Goal: Entertainment & Leisure: Browse casually

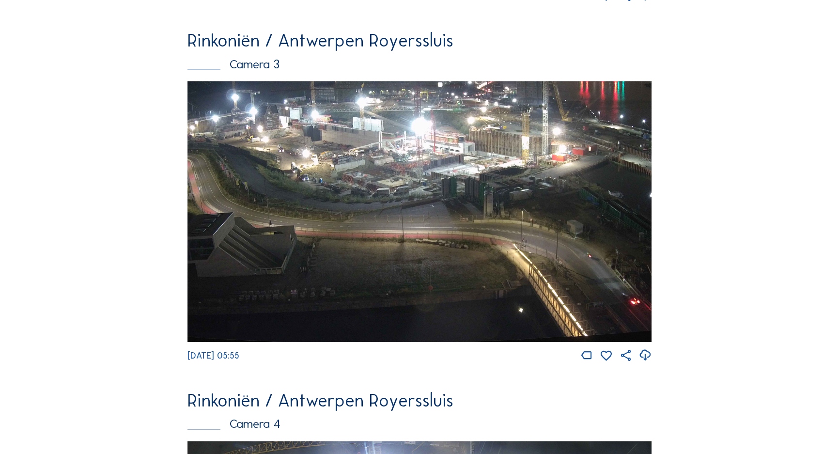
scroll to position [1157, 0]
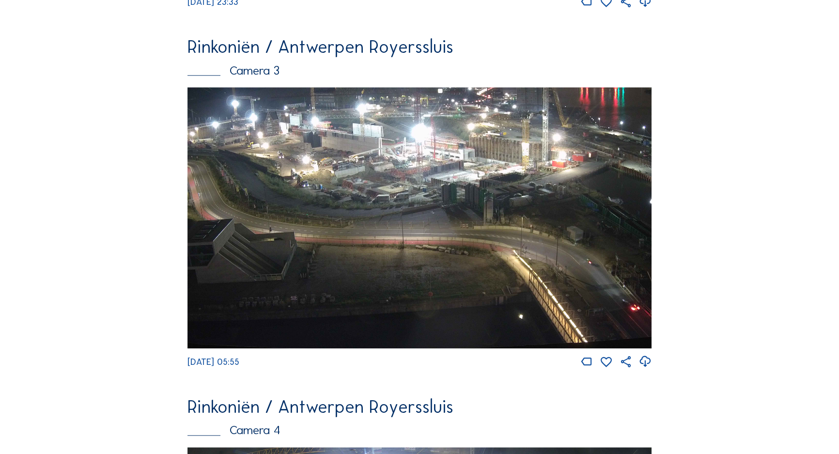
click at [369, 210] on img at bounding box center [420, 217] width 464 height 261
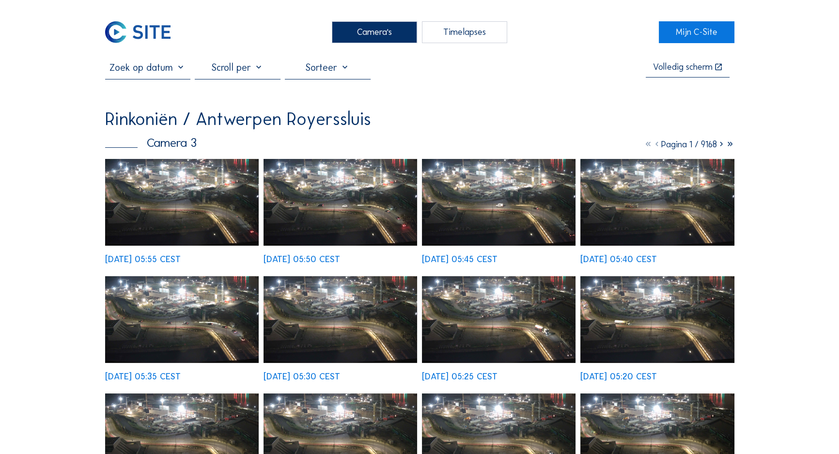
click at [189, 181] on img at bounding box center [182, 202] width 154 height 87
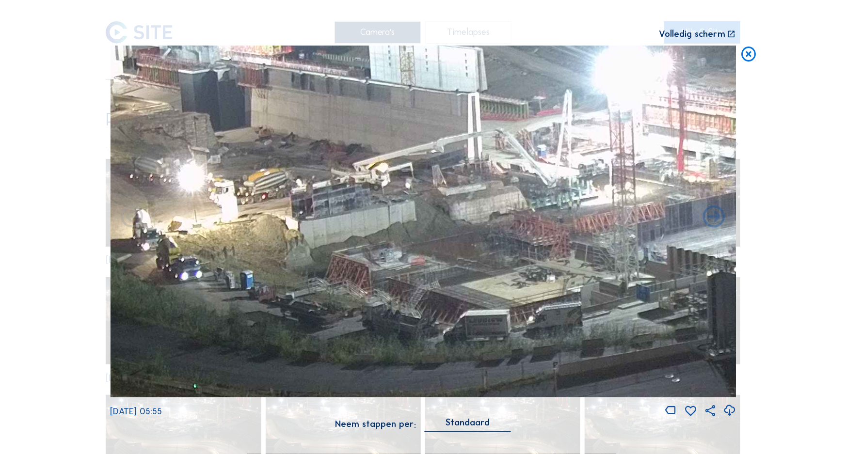
drag, startPoint x: 318, startPoint y: 162, endPoint x: 416, endPoint y: 174, distance: 98.6
click at [416, 174] on img at bounding box center [423, 222] width 626 height 352
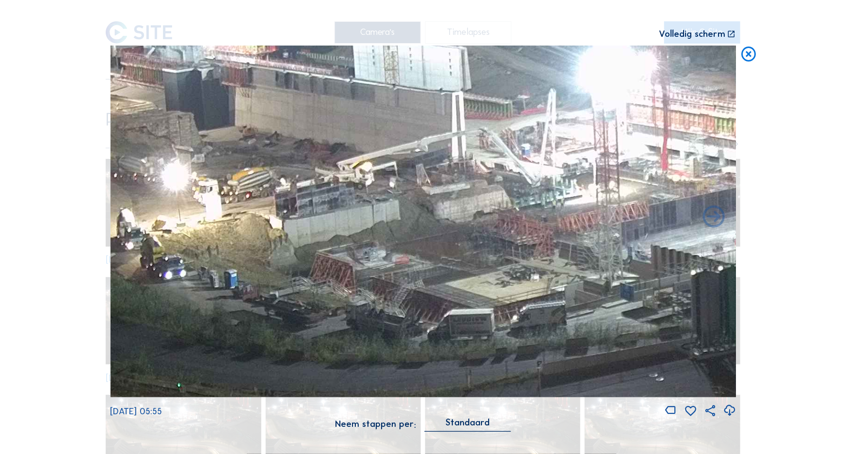
click at [744, 59] on icon at bounding box center [749, 55] width 18 height 18
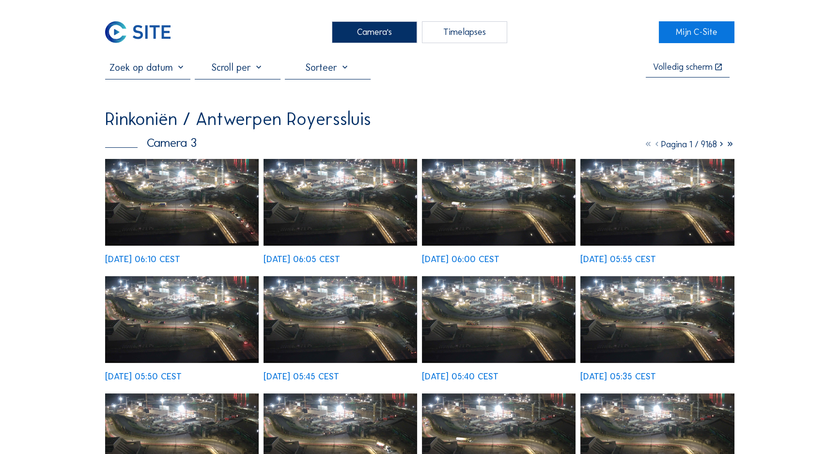
click at [208, 276] on img at bounding box center [182, 319] width 154 height 87
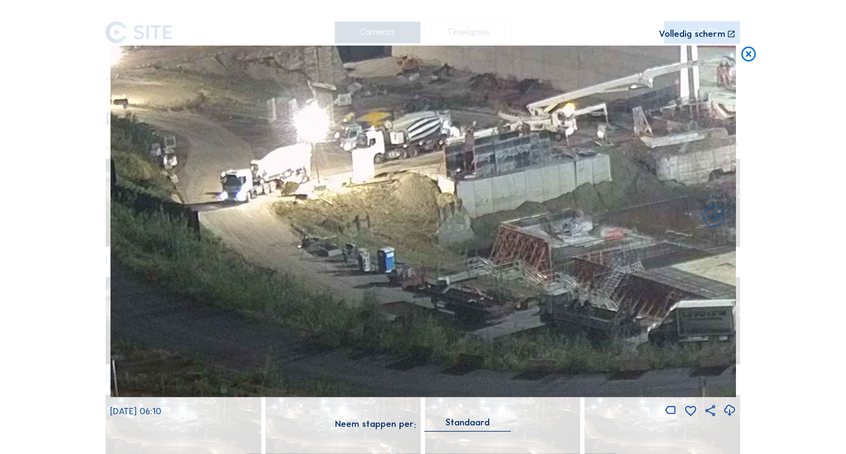
click at [751, 55] on icon at bounding box center [749, 55] width 18 height 18
